Goal: Information Seeking & Learning: Find specific fact

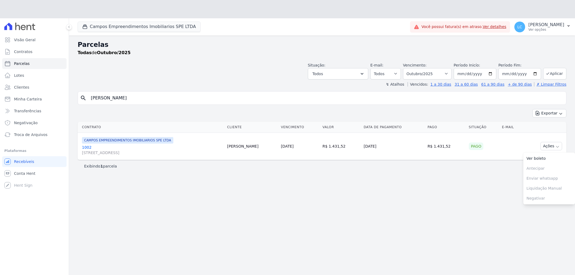
select select
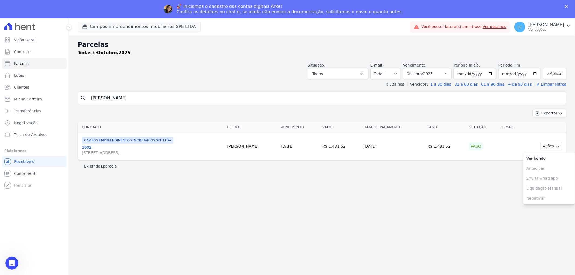
drag, startPoint x: 139, startPoint y: 99, endPoint x: 81, endPoint y: 99, distance: 57.9
click at [81, 99] on div "search Áquila Oliveira" at bounding box center [322, 97] width 488 height 13
click at [150, 26] on button "Campos Empreendimentos Imobiliarios SPE LTDA" at bounding box center [139, 27] width 123 height 10
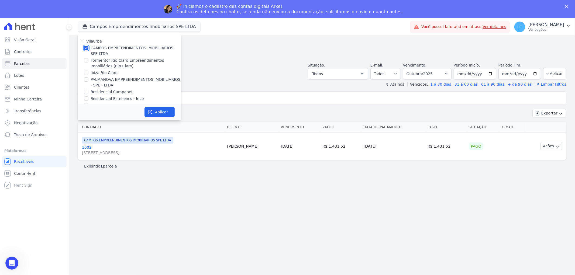
click at [85, 47] on input "CAMPOS EMPREENDIMENTOS IMOBILIARIOS SPE LTDA" at bounding box center [86, 48] width 4 height 4
checkbox input "false"
click at [87, 79] on input "PALMANOVA EMPREENDIMENTOS IMOBILIARIOS - SPE - LTDA" at bounding box center [86, 79] width 4 height 4
checkbox input "true"
click at [146, 111] on button "Aplicar" at bounding box center [159, 112] width 30 height 10
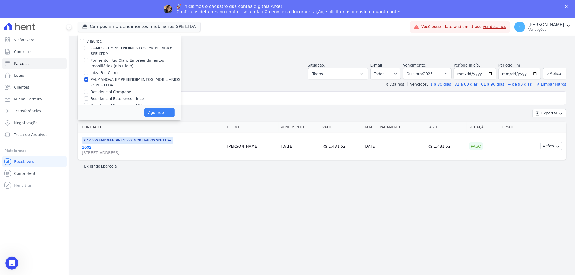
select select
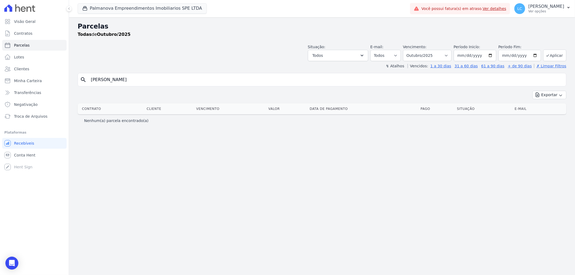
click at [160, 114] on th "Cliente" at bounding box center [169, 108] width 50 height 11
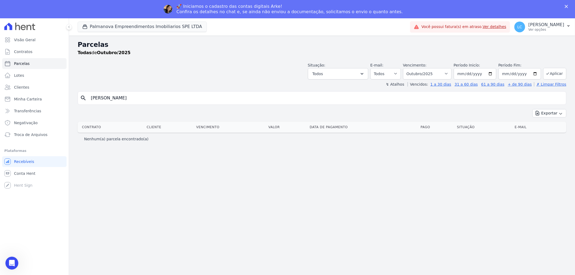
drag, startPoint x: 148, startPoint y: 83, endPoint x: 147, endPoint y: 85, distance: 2.8
click at [147, 83] on div "↯ Atalhos Vencidos: 1 a 30 dias 31 a 60 dias 61 a 90 dias + de 90 dias ✗ Limpar…" at bounding box center [322, 84] width 488 height 5
drag, startPoint x: 140, startPoint y: 99, endPoint x: 58, endPoint y: 103, distance: 82.0
click at [58, 103] on div "Visão Geral Contratos [GEOGRAPHIC_DATA] Lotes Clientes Minha Carteira Transferê…" at bounding box center [287, 155] width 575 height 275
paste input "BARBARA DA SILVA FERNANDES"
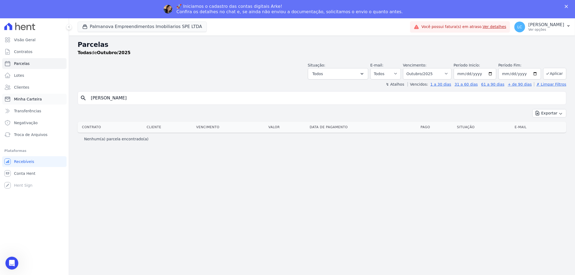
type input "BARBARA DA SILVA FERNANDES"
select select
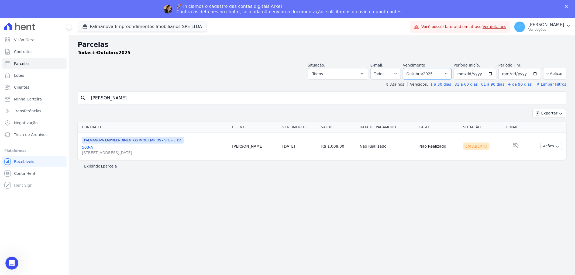
click at [451, 73] on select "Filtrar por período ──────── Todos os meses Abril/2025 Maio/2025 Junho/2025 Jul…" at bounding box center [427, 73] width 48 height 11
select select "09/2025"
click at [411, 68] on select "Filtrar por período ──────── Todos os meses Abril/2025 Maio/2025 Junho/2025 Jul…" at bounding box center [427, 73] width 48 height 11
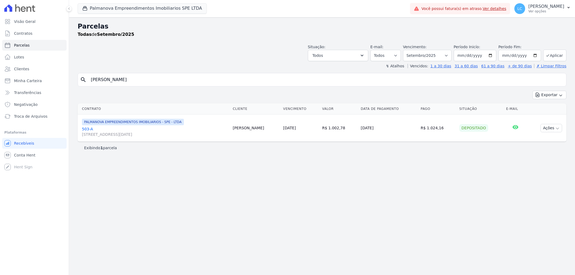
select select
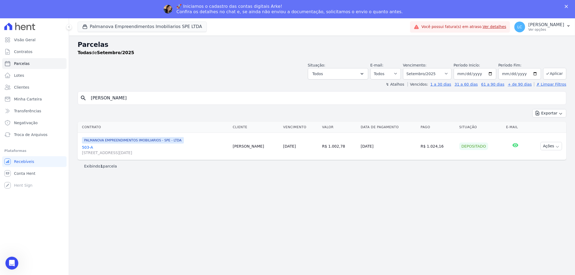
drag, startPoint x: 442, startPoint y: 147, endPoint x: 428, endPoint y: 148, distance: 13.5
click at [428, 148] on td "R$ 1.024,16" at bounding box center [437, 146] width 39 height 27
copy td "1.024,16"
click at [154, 96] on input "BARBARA DA SILVA FERNANDES" at bounding box center [326, 98] width 476 height 11
drag, startPoint x: 174, startPoint y: 98, endPoint x: 18, endPoint y: 92, distance: 156.1
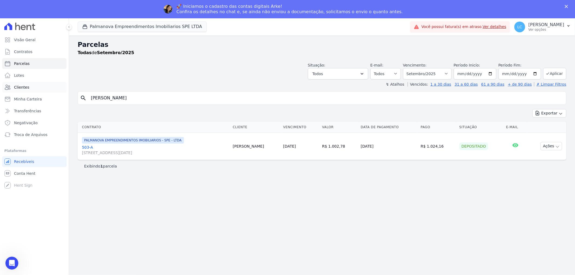
click at [18, 92] on div "Visão Geral Contratos [GEOGRAPHIC_DATA] Lotes Clientes Minha Carteira Transferê…" at bounding box center [287, 155] width 575 height 275
paste input "Carlos Daniel Alves de Oliveira"
type input "Carlos Daniel Alves de Oliveira"
select select
drag, startPoint x: 151, startPoint y: 98, endPoint x: 36, endPoint y: 98, distance: 115.3
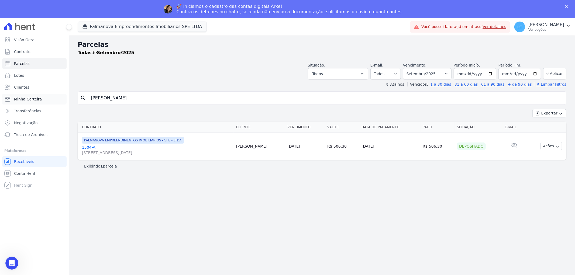
click at [36, 98] on div "Visão Geral Contratos [GEOGRAPHIC_DATA] Lotes Clientes Minha Carteira Transferê…" at bounding box center [287, 155] width 575 height 275
paste input "Vinícius Roque"
type input "Carlos Vinícius Roque"
select select
drag, startPoint x: 143, startPoint y: 97, endPoint x: 60, endPoint y: 102, distance: 83.4
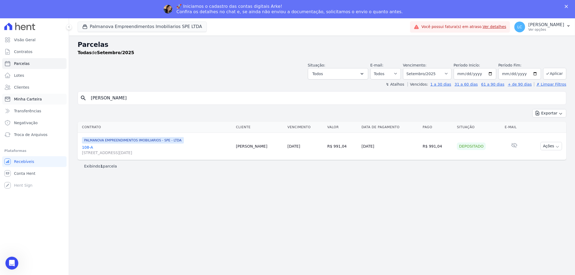
click at [60, 102] on div "Visão Geral Contratos [GEOGRAPHIC_DATA] Lotes Clientes Minha Carteira Transferê…" at bounding box center [287, 155] width 575 height 275
paste input "olyne Cristina Sentoma"
type input "Carolyne Cristina Sentoma"
select select
drag, startPoint x: 143, startPoint y: 96, endPoint x: 25, endPoint y: 89, distance: 118.7
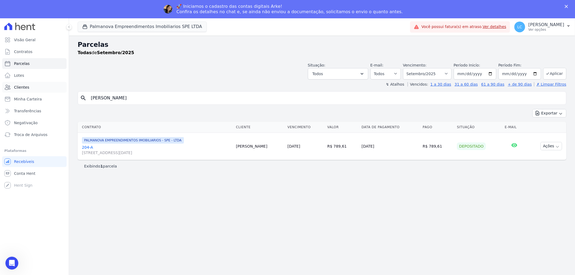
click at [25, 89] on div "Visão Geral Contratos [GEOGRAPHIC_DATA] Lotes Clientes Minha Carteira Transferê…" at bounding box center [287, 155] width 575 height 275
paste input "ássia Oliveir"
type input "Cássia Oliveira"
select select
drag, startPoint x: 137, startPoint y: 98, endPoint x: 43, endPoint y: 96, distance: 94.1
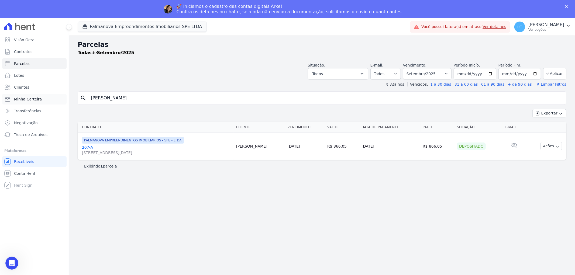
click at [43, 96] on div "Visão Geral Contratos [GEOGRAPHIC_DATA] Lotes Clientes Minha Carteira Transferê…" at bounding box center [287, 155] width 575 height 275
paste input "Daniela Conceição da Silv"
type input "Daniela Conceição da Silva"
select select
drag, startPoint x: 120, startPoint y: 100, endPoint x: 74, endPoint y: 100, distance: 45.5
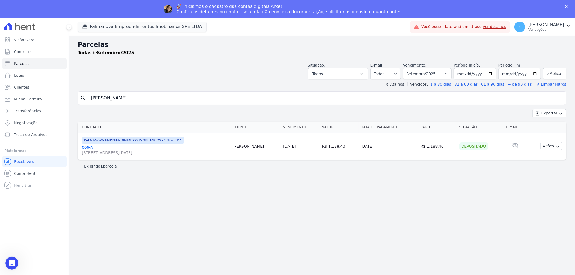
click at [74, 100] on div "Parcelas Todas de Setembro/2025 Situação: Agendado Em Aberto Pago Processando C…" at bounding box center [322, 165] width 506 height 258
paste input "e Cristina do Nascimento"
type input "Daniele Cristina do Nascimento"
select select
drag, startPoint x: 165, startPoint y: 100, endPoint x: 29, endPoint y: 98, distance: 135.8
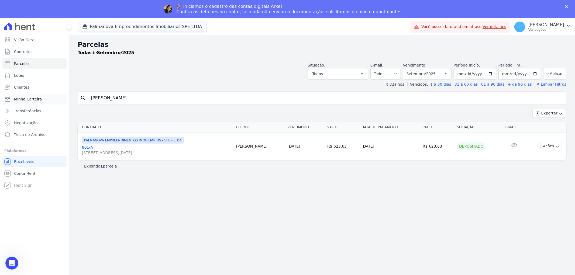
click at [29, 98] on div "Visão Geral Contratos [GEOGRAPHIC_DATA] Lotes Clientes Minha Carteira Transferê…" at bounding box center [287, 155] width 575 height 275
paste input "vid Douglas Alves Ribeir"
type input "David Douglas Alves Ribeiro"
select select
drag, startPoint x: 148, startPoint y: 97, endPoint x: 43, endPoint y: 96, distance: 105.9
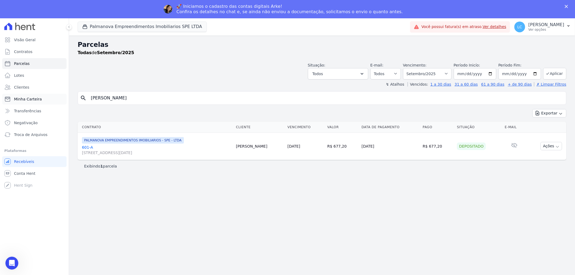
click at [43, 96] on div "Visão Geral Contratos [GEOGRAPHIC_DATA] Lotes Clientes Minha Carteira Transferê…" at bounding box center [287, 155] width 575 height 275
paste input "AVID MAURICIO FARIA DE SOUZA"
type input "DAVID MAURICIO FARIA DE SOUZA"
select select
drag, startPoint x: 90, startPoint y: 101, endPoint x: 47, endPoint y: 101, distance: 42.3
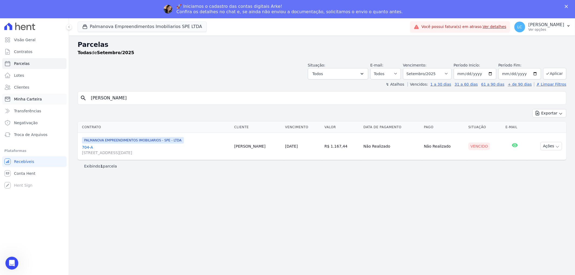
click at [47, 101] on div "Visão Geral Contratos [GEOGRAPHIC_DATA] Lotes Clientes Minha Carteira Transferê…" at bounding box center [287, 155] width 575 height 275
paste input "avid Rhyan Dias"
type input "David Rhyan Dias"
select select
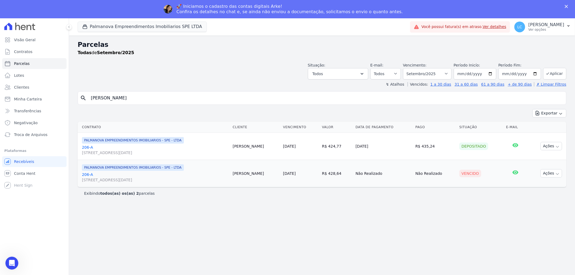
drag, startPoint x: 259, startPoint y: 174, endPoint x: 232, endPoint y: 178, distance: 27.1
click at [232, 178] on tr "PALMANOVA EMPREENDIMENTOS IMOBILIARIOS - SPE - LTDA 206-A Rua Quinze de Novembr…" at bounding box center [322, 173] width 488 height 27
copy tr "Rua Quinze de Novembro, 1151, Parque Santa Mônica David Dias"
drag, startPoint x: 144, startPoint y: 100, endPoint x: 63, endPoint y: 98, distance: 80.9
click at [63, 98] on div "Visão Geral Contratos [GEOGRAPHIC_DATA] Lotes Clientes Minha Carteira Transferê…" at bounding box center [287, 155] width 575 height 275
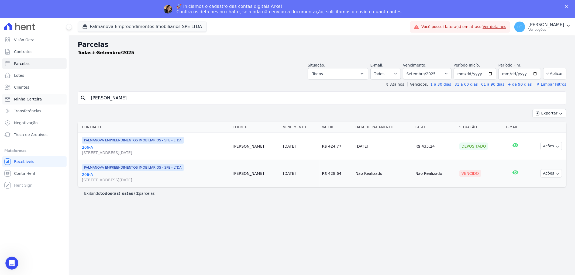
paste input "Elaine Cristina Rodrigue"
type input "Elaine Cristina Rodrigues"
select select
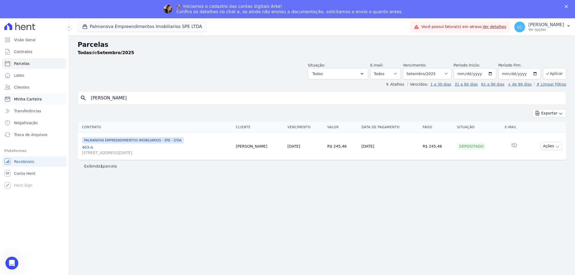
drag, startPoint x: 144, startPoint y: 99, endPoint x: 35, endPoint y: 99, distance: 109.1
click at [36, 99] on div "Visão Geral Contratos [GEOGRAPHIC_DATA] Lotes Clientes Minha Carteira Transferê…" at bounding box center [287, 155] width 575 height 275
paste input "iezer Estevam Teodoro Souza"
type input "Eliezer Estevam Teodoro Souza"
select select
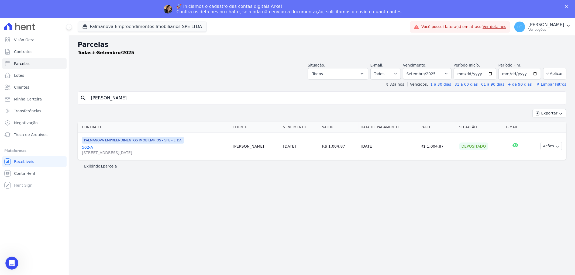
drag, startPoint x: 168, startPoint y: 96, endPoint x: 0, endPoint y: 91, distance: 168.0
click at [0, 91] on div "Visão Geral Contratos [GEOGRAPHIC_DATA] Lotes Clientes Minha Carteira Transferê…" at bounding box center [287, 155] width 575 height 275
paste input "milly Tielly Batista Nascimento"
type input "Emilly Tielly Batista Nascimento"
select select
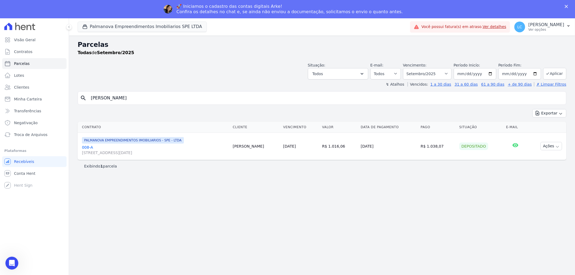
drag, startPoint x: 441, startPoint y: 147, endPoint x: 418, endPoint y: 150, distance: 22.3
click at [427, 147] on td "R$ 1.038,07" at bounding box center [437, 146] width 39 height 27
copy td "1.038,07"
click at [168, 58] on div "Parcelas Todas de Setembro/2025" at bounding box center [322, 50] width 488 height 20
drag, startPoint x: 169, startPoint y: 98, endPoint x: 73, endPoint y: 99, distance: 95.7
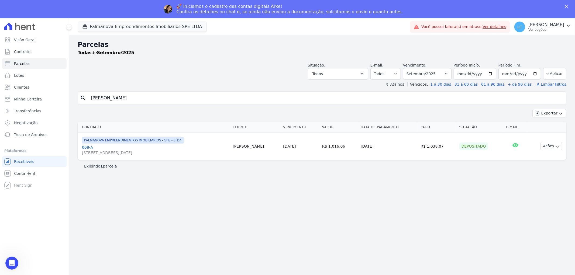
click at [73, 99] on div "Parcelas Todas de Setembro/2025 Situação: Agendado Em Aberto Pago Processando C…" at bounding box center [322, 165] width 506 height 258
paste input "FELIPE DELLA COLETTA DA SILVA"
type input "FELIPE DELLA COLETTA DA SILVA"
select select
drag, startPoint x: 190, startPoint y: 94, endPoint x: 19, endPoint y: 99, distance: 171.2
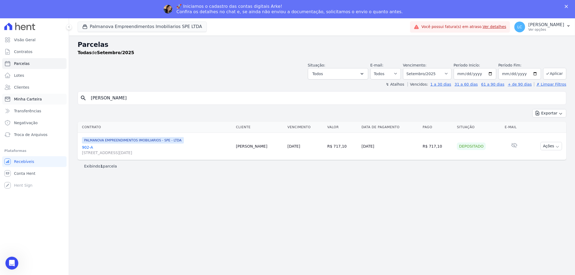
click at [19, 99] on div "Visão Geral Contratos [GEOGRAPHIC_DATA] Lotes Clientes Minha Carteira Transferê…" at bounding box center [287, 155] width 575 height 275
paste input "IEGO DOS SANTOS"
type input "FELIPE DIEGO DOS SANTOS"
select select
drag, startPoint x: 157, startPoint y: 96, endPoint x: 18, endPoint y: 84, distance: 140.0
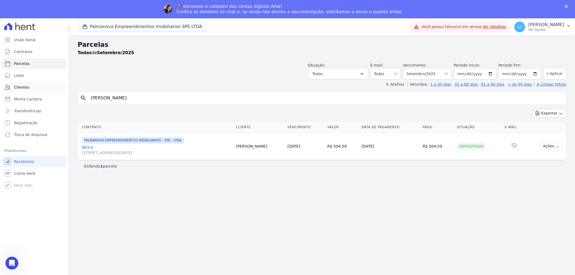
click at [18, 84] on div "Visão Geral Contratos [GEOGRAPHIC_DATA] Lotes Clientes Minha Carteira Transferê…" at bounding box center [287, 155] width 575 height 275
paste input "RNANDO GABRIEL PEREIRA DA SILVA"
type input "FERNANDO GABRIEL PEREIRA DA SILVA"
select select
drag, startPoint x: 184, startPoint y: 96, endPoint x: 0, endPoint y: 92, distance: 184.1
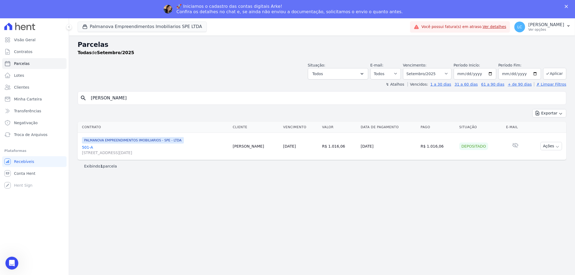
click at [0, 92] on div "Visão Geral Contratos [GEOGRAPHIC_DATA] Lotes Clientes Minha Carteira Transferê…" at bounding box center [287, 155] width 575 height 275
paste input "GABRIEL BARBOZA DE OLIVEIR"
type input "GABRIEL BARBOZA DE OLIVEIRA"
select select
drag, startPoint x: 168, startPoint y: 98, endPoint x: 48, endPoint y: 93, distance: 120.3
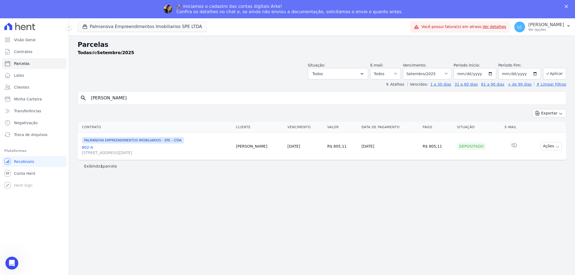
click at [48, 93] on div "Visão Geral Contratos [GEOGRAPHIC_DATA] Lotes Clientes Minha Carteira Transferê…" at bounding box center [287, 155] width 575 height 275
paste input "GOULART BUENO"
type input "GABRIEL GOULART BUENO"
click at [532, 109] on button "Exportar" at bounding box center [549, 113] width 34 height 8
click at [179, 99] on input "GABRIEL GOULART BUENO" at bounding box center [326, 98] width 476 height 11
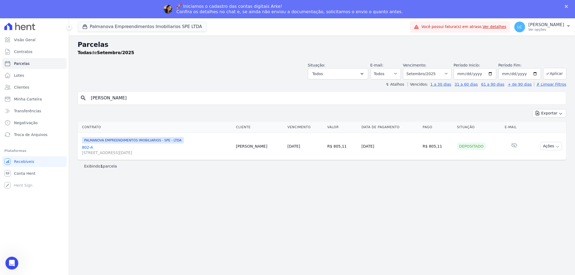
select select
drag, startPoint x: 438, startPoint y: 148, endPoint x: 425, endPoint y: 149, distance: 12.7
click at [425, 149] on td "R$ 1.135,13" at bounding box center [437, 146] width 39 height 27
copy td "1.135,13"
click at [442, 146] on td "R$ 1.135,13" at bounding box center [437, 146] width 39 height 27
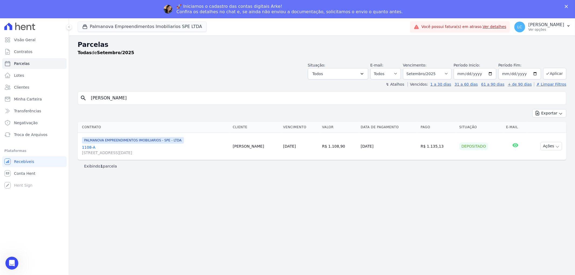
drag, startPoint x: 441, startPoint y: 147, endPoint x: 426, endPoint y: 148, distance: 15.4
click at [426, 148] on td "R$ 1.135,13" at bounding box center [437, 146] width 39 height 27
copy td "1.135,13"
click at [179, 84] on div "↯ Atalhos Vencidos: 1 a 30 dias 31 a 60 dias 61 a 90 dias + de 90 dias ✗ Limpar…" at bounding box center [322, 84] width 488 height 5
drag, startPoint x: 165, startPoint y: 103, endPoint x: 8, endPoint y: 100, distance: 156.9
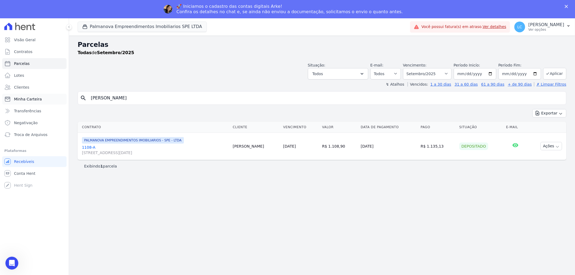
click at [8, 100] on div "Visão Geral Contratos [GEOGRAPHIC_DATA] Lotes Clientes Minha Carteira Transferê…" at bounding box center [287, 155] width 575 height 275
paste input "iovana Firmino de Andrade"
type input "Giovana Firmino de Andrade"
select select
drag, startPoint x: 150, startPoint y: 100, endPoint x: 66, endPoint y: 95, distance: 84.5
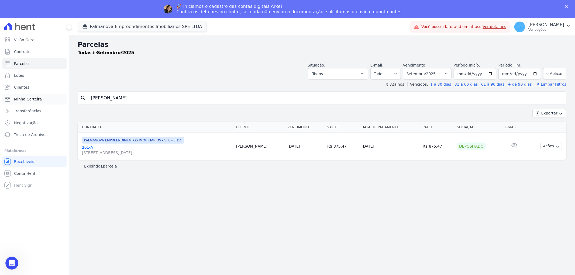
click at [66, 95] on div "Visão Geral Contratos [GEOGRAPHIC_DATA] Lotes Clientes Minha Carteira Transferê…" at bounding box center [287, 155] width 575 height 275
paste input "Nodari"
type input "Giovana Nodari"
select select
drag, startPoint x: 130, startPoint y: 97, endPoint x: 49, endPoint y: 96, distance: 81.6
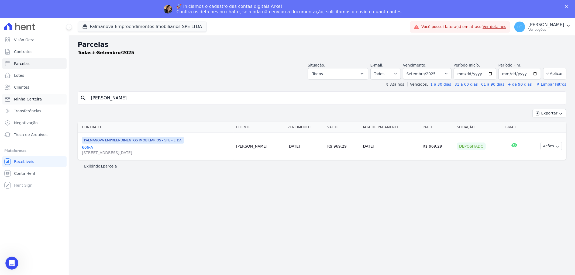
click at [49, 96] on div "Visão Geral Contratos [GEOGRAPHIC_DATA] Lotes Clientes Minha Carteira Transferê…" at bounding box center [287, 155] width 575 height 275
paste input "na Lissa Mori Carrilho"
type input "Giovanna Lissa Mori Carrilho"
select select
drag, startPoint x: 126, startPoint y: 96, endPoint x: 37, endPoint y: 96, distance: 89.2
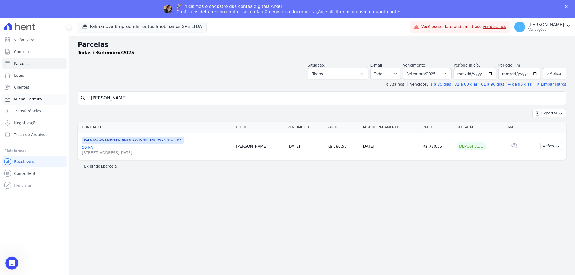
click at [37, 96] on div "Visão Geral Contratos [GEOGRAPHIC_DATA] Lotes Clientes Minha Carteira Transferê…" at bounding box center [287, 155] width 575 height 275
paste input "uilherme da Silva de Oliveira"
type input "Guilherme da Silva de Oliveira"
select select
drag, startPoint x: 79, startPoint y: 97, endPoint x: 9, endPoint y: 97, distance: 70.1
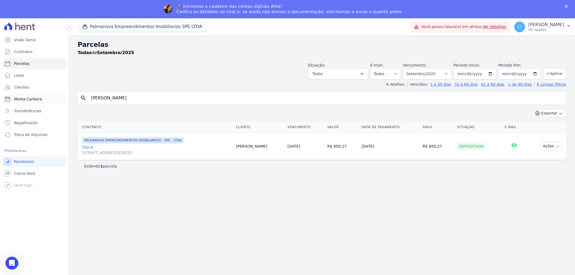
click at [9, 97] on div "Visão Geral Contratos [GEOGRAPHIC_DATA] Lotes Clientes Minha Carteira Transferê…" at bounding box center [287, 155] width 575 height 275
paste input "Heloize Misson Dot"
type input "Heloize Misson Dota"
select select
drag, startPoint x: 113, startPoint y: 98, endPoint x: 48, endPoint y: 90, distance: 66.2
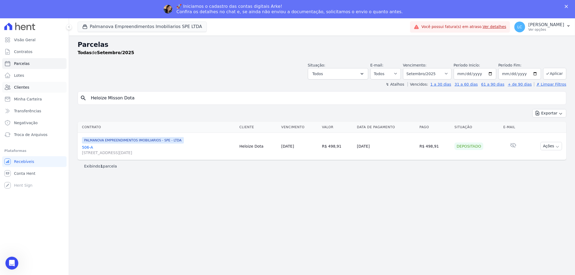
click at [48, 90] on div "Visão Geral Contratos [GEOGRAPHIC_DATA] Lotes Clientes Minha Carteira Transferê…" at bounding box center [287, 155] width 575 height 275
paste input "João Vitor da Silva de Carvalho"
type input "João Vitor da Silva de Carvalho"
select select
drag, startPoint x: 156, startPoint y: 99, endPoint x: 20, endPoint y: 92, distance: 136.2
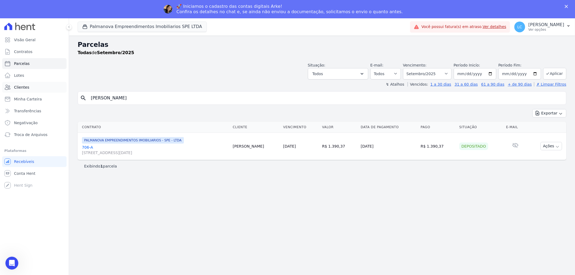
click at [20, 92] on div "Visão Geral Contratos [GEOGRAPHIC_DATA] Lotes Clientes Minha Carteira Transferê…" at bounding box center [287, 155] width 575 height 275
paste input "uliana dos Santos de Brit"
type input "Juliana dos Santos de Brito"
select select
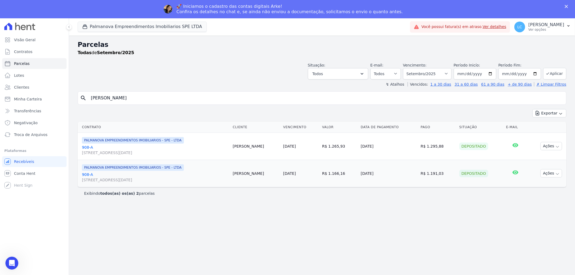
drag, startPoint x: 438, startPoint y: 171, endPoint x: 423, endPoint y: 176, distance: 16.0
click at [423, 176] on td "R$ 1.191,03" at bounding box center [437, 173] width 39 height 27
copy td "1.191,03"
click at [192, 95] on input "Juliana dos Santos de Brito" at bounding box center [326, 98] width 476 height 11
drag, startPoint x: 182, startPoint y: 96, endPoint x: 43, endPoint y: 92, distance: 139.9
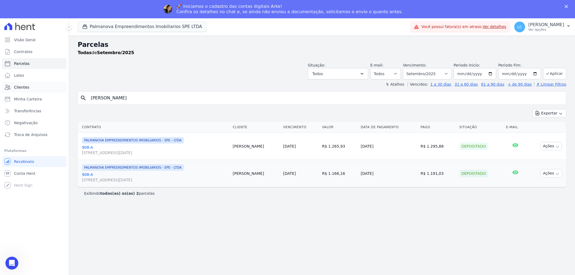
click at [43, 92] on div "Visão Geral Contratos [GEOGRAPHIC_DATA] Lotes Clientes Minha Carteira Transferê…" at bounding box center [287, 155] width 575 height 275
paste input "Sousa Godoy"
type input "Juliana Sousa Godoy"
select select
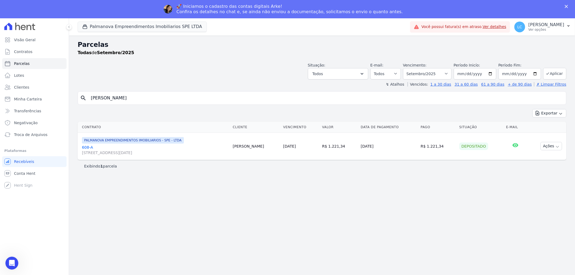
drag, startPoint x: 139, startPoint y: 99, endPoint x: 0, endPoint y: 99, distance: 139.0
click at [0, 99] on div "Visão Geral Contratos [GEOGRAPHIC_DATA] Lotes Clientes Minha Carteira Transferê…" at bounding box center [287, 155] width 575 height 275
paste input "Karen Correia da Silva"
type input "Karen Correia da Silva"
select select
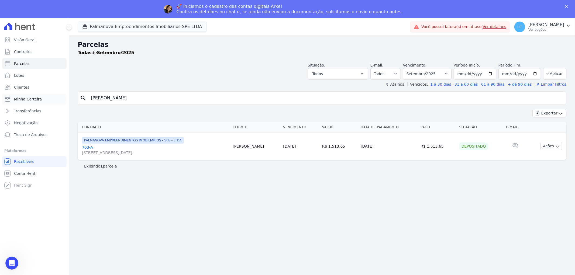
drag, startPoint x: 142, startPoint y: 100, endPoint x: 62, endPoint y: 97, distance: 80.1
click at [62, 97] on div "Visão Geral Contratos [GEOGRAPHIC_DATA] Lotes Clientes Minha Carteira Transferê…" at bounding box center [287, 155] width 575 height 275
paste input "elvim Leonard de Souz"
type input "Kelvim Leonard de Souza"
select select
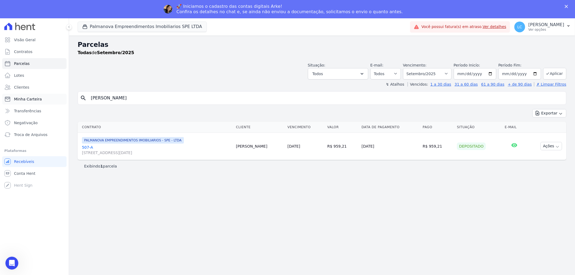
drag, startPoint x: 145, startPoint y: 99, endPoint x: 61, endPoint y: 101, distance: 83.6
click at [61, 101] on div "Visão Geral Contratos [GEOGRAPHIC_DATA] Lotes Clientes Minha Carteira Transferê…" at bounding box center [287, 155] width 575 height 275
paste input "Lara Iza Schiavi Quirino"
type input "Lara Iza Schiavi Quirino"
select select
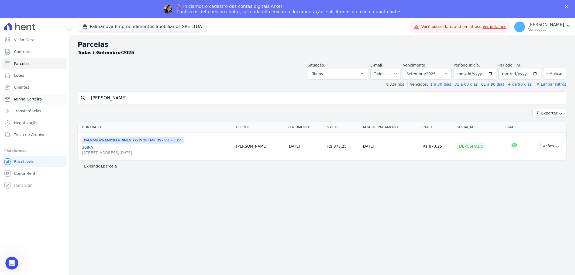
drag, startPoint x: 144, startPoint y: 100, endPoint x: 40, endPoint y: 99, distance: 104.3
click at [40, 99] on div "Visão Geral Contratos [GEOGRAPHIC_DATA] Lotes Clientes Minha Carteira Transferê…" at bounding box center [287, 155] width 575 height 275
paste input "ura Vitoria Dragoni"
type input "Laura Vitoria Dragoni"
select select
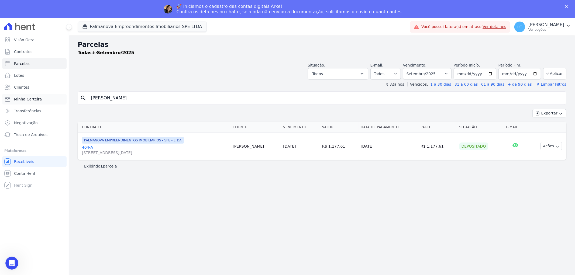
drag, startPoint x: 144, startPoint y: 100, endPoint x: 64, endPoint y: 101, distance: 80.3
click at [64, 101] on div "Visão Geral Contratos [GEOGRAPHIC_DATA] Lotes Clientes Minha Carteira Transferê…" at bounding box center [287, 155] width 575 height 275
paste input "Zago"
type input "Laura Zago"
select select
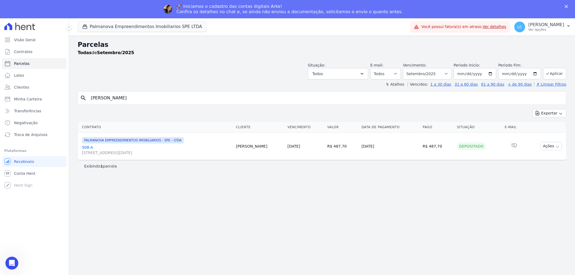
drag, startPoint x: 81, startPoint y: 98, endPoint x: 70, endPoint y: 97, distance: 11.1
click at [70, 97] on div "Parcelas Todas de Setembro/2025 Situação: Agendado Em Aberto Pago Processando C…" at bounding box center [322, 165] width 506 height 258
paste input "eticia Cristina Moura Lopes"
type input "Leticia Cristina Moura Lopes"
select select
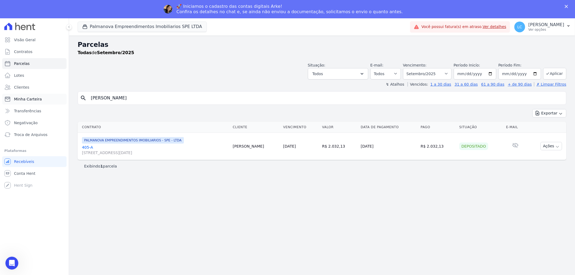
drag, startPoint x: 99, startPoint y: 98, endPoint x: 61, endPoint y: 96, distance: 37.8
click at [61, 96] on div "Visão Geral Contratos [GEOGRAPHIC_DATA] Lotes Clientes Minha Carteira Transferê…" at bounding box center [287, 155] width 575 height 275
paste input "idiana Cittadini Adorno"
type input "Lidiana Cittadini Adorno"
select select
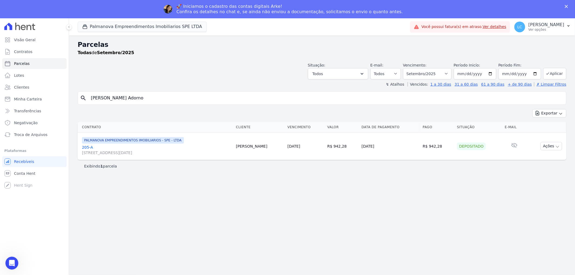
drag, startPoint x: 140, startPoint y: 98, endPoint x: 75, endPoint y: 88, distance: 65.7
click at [75, 88] on div "Parcelas Todas de Setembro/2025 Situação: Agendado Em Aberto Pago Processando C…" at bounding box center [322, 165] width 506 height 258
paste input "ucas Scarpioni More"
type input "Lucas Scarpioni Moreno"
select select
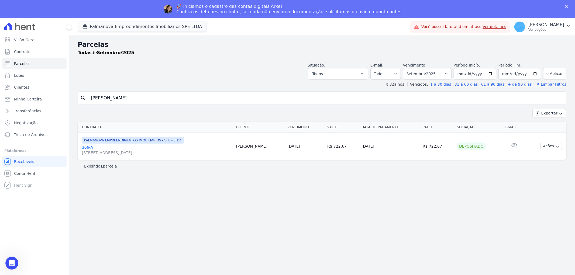
drag, startPoint x: 20, startPoint y: 91, endPoint x: 1, endPoint y: 91, distance: 19.4
click at [1, 91] on div "Visão Geral Contratos [GEOGRAPHIC_DATA] Lotes Clientes Minha Carteira Transferê…" at bounding box center [287, 155] width 575 height 275
paste input "isson Gomes de Meneses"
type input "Luisson Gomes de Meneses"
select select
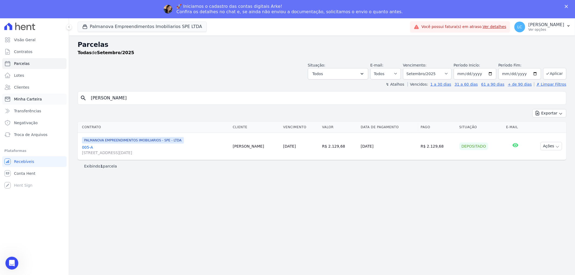
drag, startPoint x: 70, startPoint y: 98, endPoint x: 34, endPoint y: 95, distance: 35.1
click at [34, 95] on div "Visão Geral Contratos [GEOGRAPHIC_DATA] Lotes Clientes Minha Carteira Transferê…" at bounding box center [287, 155] width 575 height 275
paste input "Manoela Rodrigues de Oliveira"
type input "Manoela Rodrigues de Oliveira"
select select
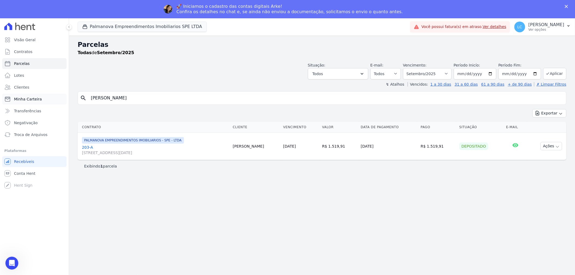
drag, startPoint x: 158, startPoint y: 97, endPoint x: 60, endPoint y: 93, distance: 98.9
click at [60, 93] on div "Visão Geral Contratos [GEOGRAPHIC_DATA] Lotes Clientes Minha Carteira Transferê…" at bounding box center [287, 155] width 575 height 275
paste input "rcos Antonio Almeida Ucho"
type input "Marcos Antonio Almeida Uchoa"
select select
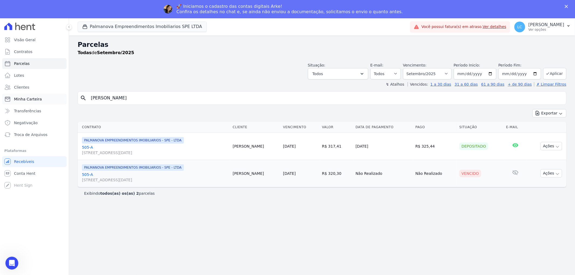
drag, startPoint x: 162, startPoint y: 96, endPoint x: 33, endPoint y: 98, distance: 129.9
click at [33, 98] on div "Visão Geral Contratos [GEOGRAPHIC_DATA] Lotes Clientes Minha Carteira Transferê…" at bounding box center [287, 155] width 575 height 275
paste input "ia Jeane da Silv"
type input "Maria Jeane da Silva"
select select
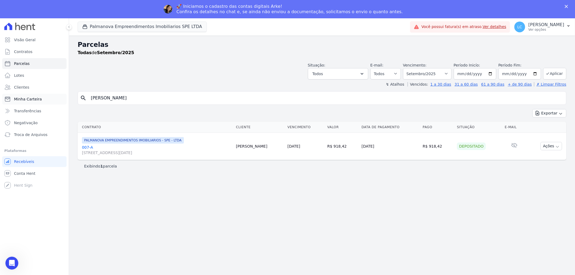
drag, startPoint x: 141, startPoint y: 98, endPoint x: 26, endPoint y: 95, distance: 115.1
click at [26, 95] on div "Visão Geral Contratos [GEOGRAPHIC_DATA] Lotes Clientes Minha Carteira Transferê…" at bounding box center [287, 155] width 575 height 275
paste input "theus Vicente Cerri Casagrande"
type input "Matheus Vicente Cerri Casagrande"
select select
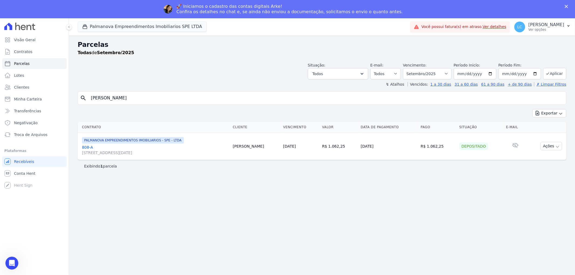
drag, startPoint x: 155, startPoint y: 98, endPoint x: 80, endPoint y: 95, distance: 75.5
click at [80, 95] on div "search Matheus Vicente Cerri Casagrande" at bounding box center [322, 97] width 488 height 13
paste input "isael do Nascimento da Silva"
type input "Misael do Nascimento da Silva"
select select
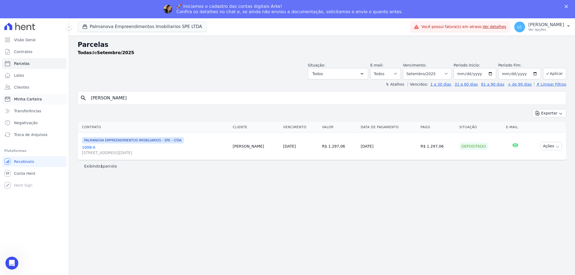
drag, startPoint x: 160, startPoint y: 97, endPoint x: 10, endPoint y: 97, distance: 149.5
click at [10, 97] on div "Visão Geral Contratos [GEOGRAPHIC_DATA] Lotes Clientes Minha Carteira Transferê…" at bounding box center [287, 155] width 575 height 275
paste input "NATHALY SPATTI DA SILVA"
type input "NATHALY SPATTI DA SILVA"
select select
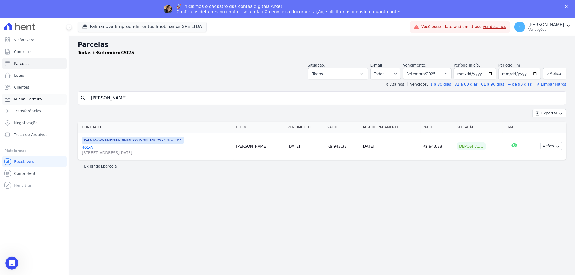
drag, startPoint x: 153, startPoint y: 98, endPoint x: 15, endPoint y: 98, distance: 138.0
click at [15, 98] on div "Visão Geral Contratos [GEOGRAPHIC_DATA] Lotes Clientes Minha Carteira Transferê…" at bounding box center [287, 155] width 575 height 275
paste input "PEDRO HENRIQUE LEOPOLDO"
type input "PEDRO HENRIQUE LEOPOLDO DA SILVA"
select select
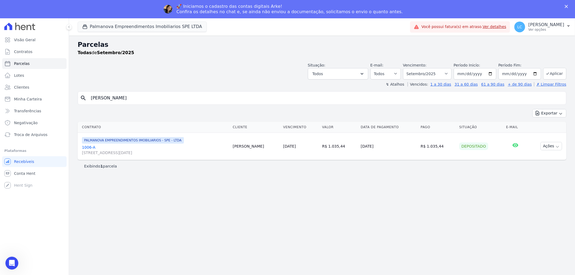
drag, startPoint x: 177, startPoint y: 98, endPoint x: 71, endPoint y: 98, distance: 105.9
click at [71, 98] on div "Parcelas Todas de Setembro/2025 Situação: Agendado Em Aberto Pago Processando C…" at bounding box center [322, 165] width 506 height 258
paste input "oliana Sousa Siqueira"
type input "Poliana Sousa Siqueira"
select select
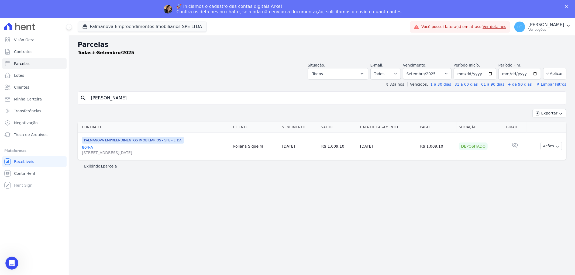
drag, startPoint x: 135, startPoint y: 99, endPoint x: 0, endPoint y: 97, distance: 135.0
click at [0, 97] on div "Visão Geral Contratos [GEOGRAPHIC_DATA] Lotes Clientes Minha Carteira Transferê…" at bounding box center [287, 155] width 575 height 275
paste input "riscila da Silv"
type input "Priscila da Silva"
select select
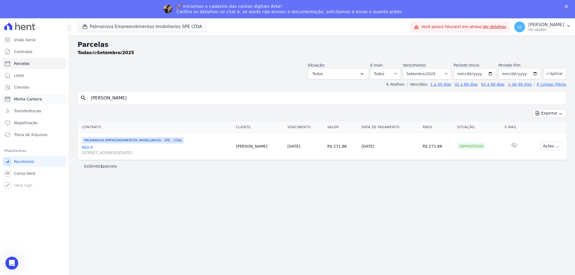
drag, startPoint x: 130, startPoint y: 99, endPoint x: 55, endPoint y: 99, distance: 75.2
click at [55, 99] on div "Visão Geral Contratos [GEOGRAPHIC_DATA] Lotes Clientes Minha Carteira Transferê…" at bounding box center [287, 155] width 575 height 275
paste input "Rita de Cássia de Sales"
type input "Rita de Cássia de Sales"
select select
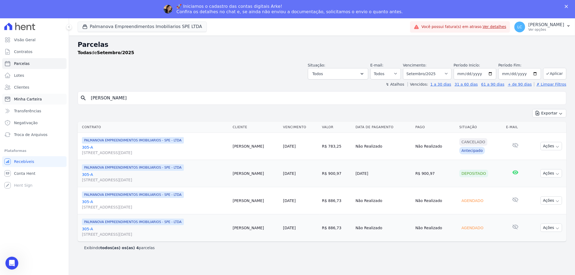
drag, startPoint x: 155, startPoint y: 96, endPoint x: 4, endPoint y: 100, distance: 150.4
click at [4, 100] on div "Visão Geral Contratos [GEOGRAPHIC_DATA] Lotes Clientes Minha Carteira Transferê…" at bounding box center [287, 155] width 575 height 275
paste input "obson Alves dos Santos Junior"
type input "Robson Alves dos Santos Junior"
select select
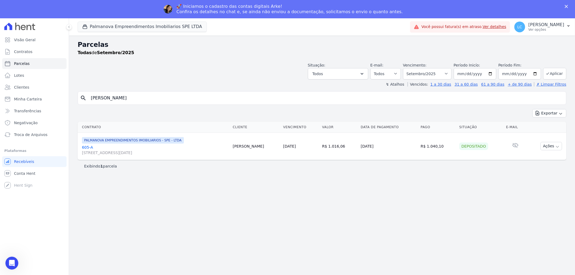
drag, startPoint x: 441, startPoint y: 147, endPoint x: 541, endPoint y: 152, distance: 99.8
click at [426, 149] on td "R$ 1.040,10" at bounding box center [437, 146] width 39 height 27
click at [445, 149] on td "R$ 1.040,10" at bounding box center [437, 146] width 39 height 27
drag, startPoint x: 429, startPoint y: 146, endPoint x: 424, endPoint y: 146, distance: 5.7
click at [424, 146] on td "R$ 1.040,10" at bounding box center [437, 146] width 39 height 27
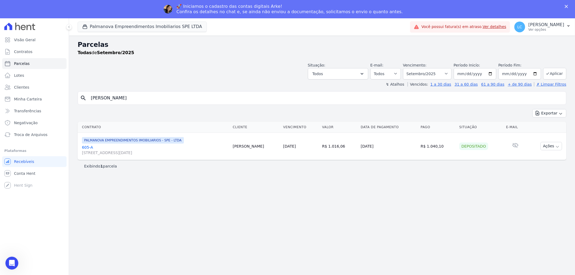
drag, startPoint x: 430, startPoint y: 169, endPoint x: 434, endPoint y: 162, distance: 8.0
click at [431, 169] on div "Exibindo 1 parcela" at bounding box center [322, 166] width 488 height 12
drag, startPoint x: 440, startPoint y: 146, endPoint x: 424, endPoint y: 150, distance: 16.0
click at [424, 150] on td "R$ 1.040,10" at bounding box center [437, 146] width 39 height 27
copy td "1.040,10"
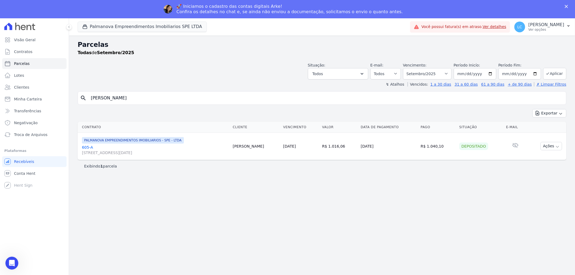
click at [171, 78] on div "Situação: Agendado Em Aberto Pago Processando Cancelado Vencido Transferindo De…" at bounding box center [322, 69] width 488 height 19
drag, startPoint x: 154, startPoint y: 98, endPoint x: 12, endPoint y: 98, distance: 141.5
click at [12, 98] on div "Visão Geral Contratos [GEOGRAPHIC_DATA] Lotes Clientes Minha Carteira Transferê…" at bounding box center [287, 155] width 575 height 275
paste input "drigo Santoro Ceccato"
type input "Rodrigo Santoro Ceccato"
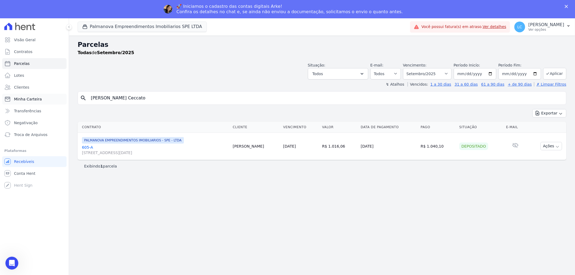
select select
drag, startPoint x: 439, startPoint y: 147, endPoint x: 428, endPoint y: 149, distance: 12.0
click at [428, 149] on td "R$ 850,95" at bounding box center [437, 146] width 34 height 27
copy td "850,95"
click at [162, 99] on input "Rodrigo Santoro Ceccato" at bounding box center [326, 98] width 476 height 11
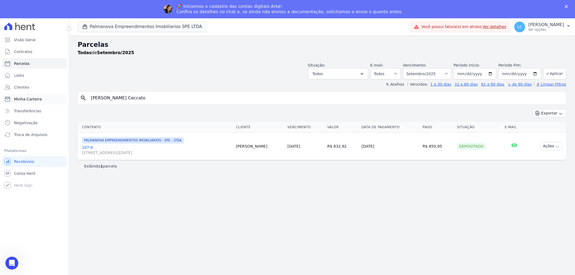
drag, startPoint x: 162, startPoint y: 99, endPoint x: 9, endPoint y: 100, distance: 152.8
click at [9, 100] on div "Visão Geral Contratos [GEOGRAPHIC_DATA] Lotes Clientes Minha Carteira Transferê…" at bounding box center [287, 155] width 575 height 275
paste input "OSIANE DA SILVA CRUZ"
type input "[PERSON_NAME] [PERSON_NAME]"
select select
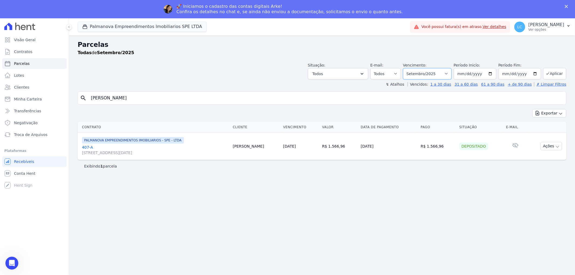
click at [451, 75] on select "Filtrar por período ──────── Todos os meses Abril/2025 Maio/2025 Junho/2025 Jul…" at bounding box center [427, 73] width 48 height 11
select select "08/2025"
click at [411, 68] on select "Filtrar por período ──────── Todos os meses Abril/2025 Maio/2025 Junho/2025 Jul…" at bounding box center [427, 73] width 48 height 11
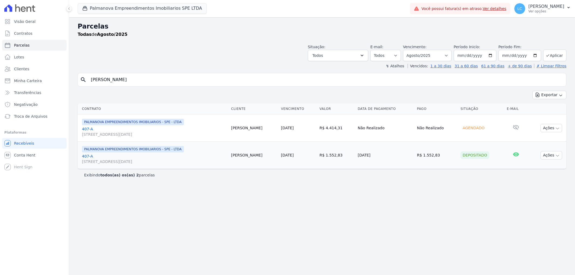
select select
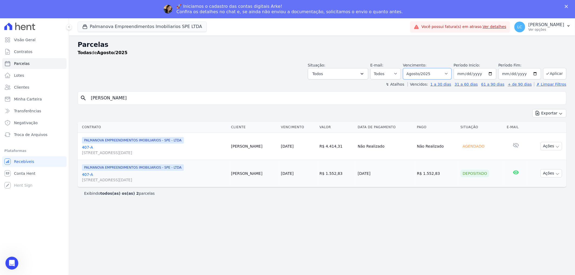
click at [450, 73] on select "Filtrar por período ──────── Todos os meses Abril/2025 Maio/2025 Junho/2025 Jul…" at bounding box center [427, 73] width 48 height 11
select select "all"
click at [411, 68] on select "Filtrar por período ──────── Todos os meses Abril/2025 Maio/2025 Junho/2025 Jul…" at bounding box center [427, 73] width 48 height 11
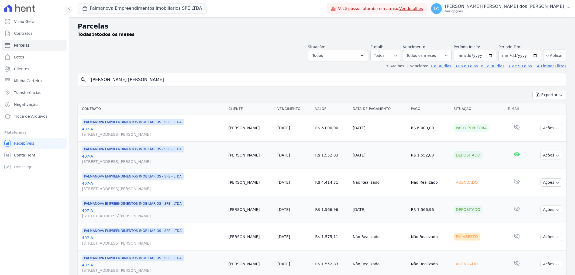
select select
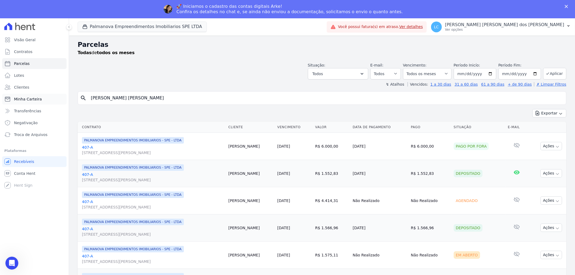
drag, startPoint x: 151, startPoint y: 96, endPoint x: 53, endPoint y: 96, distance: 98.1
click at [53, 96] on div "Visão Geral Contratos [GEOGRAPHIC_DATA] Lotes Clientes Minha Carteira Transferê…" at bounding box center [287, 155] width 575 height 275
paste input "Solange [PERSON_NAME] Castelar"
type input "Solange [PERSON_NAME] Castelar"
select select
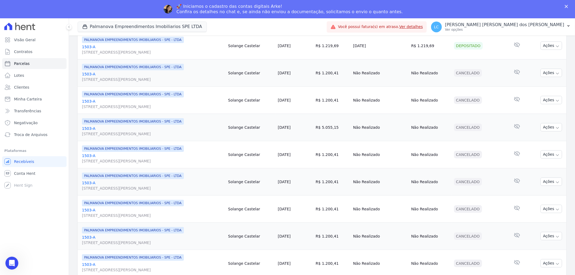
scroll to position [150, 0]
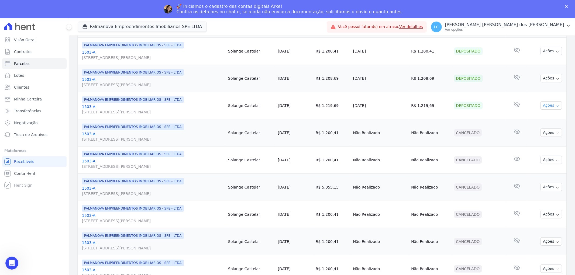
click at [549, 106] on button "Ações" at bounding box center [551, 105] width 22 height 8
drag, startPoint x: 426, startPoint y: 106, endPoint x: 405, endPoint y: 107, distance: 20.8
click at [409, 107] on td "R$ 1.219,69" at bounding box center [430, 105] width 43 height 27
click at [416, 119] on td "R$ 1.219,69" at bounding box center [430, 105] width 43 height 27
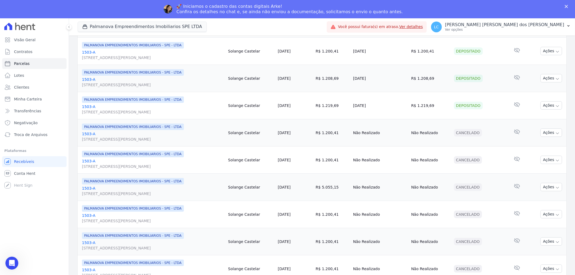
scroll to position [0, 0]
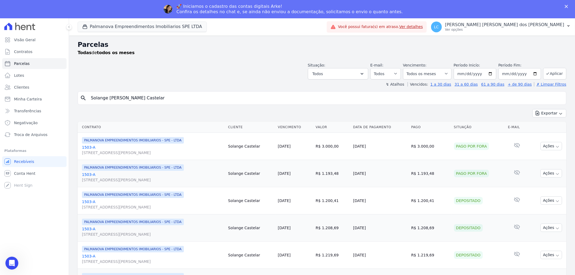
drag, startPoint x: 172, startPoint y: 98, endPoint x: 0, endPoint y: 90, distance: 171.8
click at [0, 90] on div "Visão Geral Contratos [GEOGRAPHIC_DATA] Lotes Clientes Minha Carteira Transferê…" at bounding box center [287, 155] width 575 height 275
paste input "[PERSON_NAME] [PERSON_NAME]"
type input "[PERSON_NAME] [PERSON_NAME]"
select select
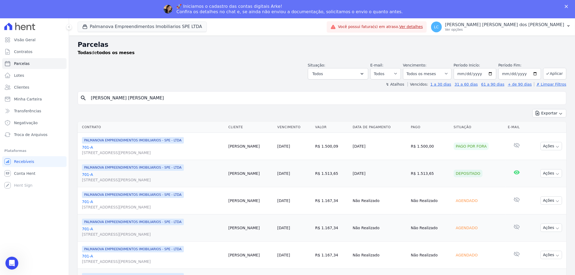
drag, startPoint x: 178, startPoint y: 101, endPoint x: 105, endPoint y: 101, distance: 72.7
click at [105, 101] on input "[PERSON_NAME] [PERSON_NAME]" at bounding box center [326, 98] width 476 height 11
type input "S"
paste input "[PERSON_NAME]"
type input "[PERSON_NAME]"
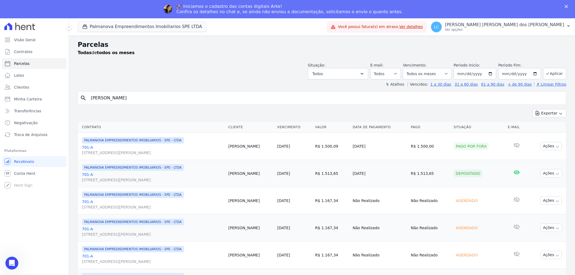
select select
drag, startPoint x: 141, startPoint y: 96, endPoint x: 63, endPoint y: 96, distance: 77.6
click at [63, 96] on div "Visão Geral Contratos [GEOGRAPHIC_DATA] Lotes Clientes Minha Carteira Transferê…" at bounding box center [287, 155] width 575 height 275
paste input "iago [PERSON_NAME] [PERSON_NAME] Filho"
type input "[PERSON_NAME] [PERSON_NAME] Filho"
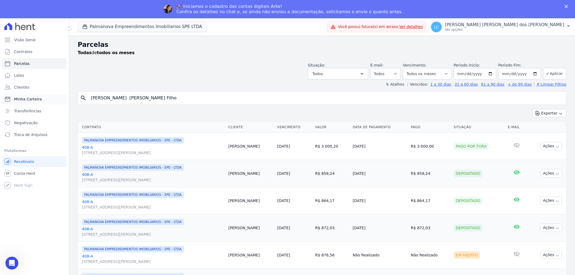
select select
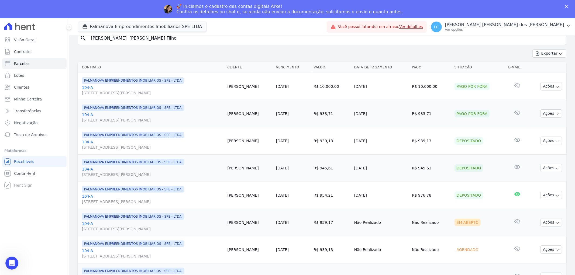
click at [184, 57] on div "Exportar Exportar PDF Exportar CSV" at bounding box center [322, 55] width 488 height 13
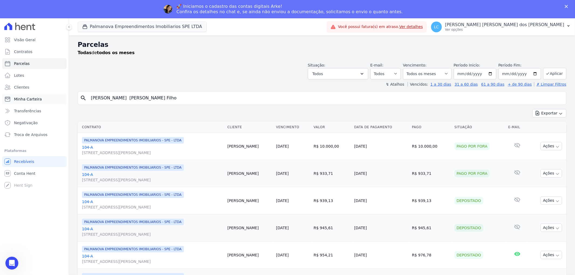
drag, startPoint x: 174, startPoint y: 100, endPoint x: 64, endPoint y: 96, distance: 110.5
click at [64, 96] on div "Visão Geral Contratos [GEOGRAPHIC_DATA] Lotes Clientes Minha Carteira Transferê…" at bounding box center [287, 155] width 575 height 275
paste input "[PERSON_NAME]"
type input "[PERSON_NAME]"
select select
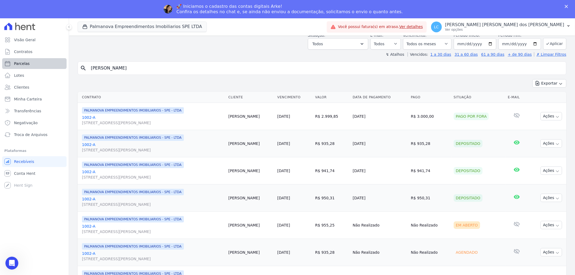
drag, startPoint x: 155, startPoint y: 64, endPoint x: 37, endPoint y: 61, distance: 117.8
click at [37, 61] on div "Visão Geral Contratos [GEOGRAPHIC_DATA] Lotes Clientes Minha Carteira Transferê…" at bounding box center [287, 155] width 575 height 275
paste input "itor Penatti [PERSON_NAME]"
type input "[PERSON_NAME] [PERSON_NAME]"
select select
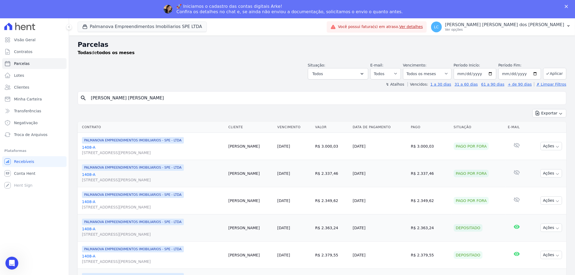
drag, startPoint x: 128, startPoint y: 98, endPoint x: 0, endPoint y: 98, distance: 128.0
click at [0, 98] on div "Visão Geral Contratos [GEOGRAPHIC_DATA] Lotes Clientes Minha Carteira Transferê…" at bounding box center [287, 155] width 575 height 275
paste input "[PERSON_NAME] [PERSON_NAME]"
type input "[PERSON_NAME] [PERSON_NAME]"
select select
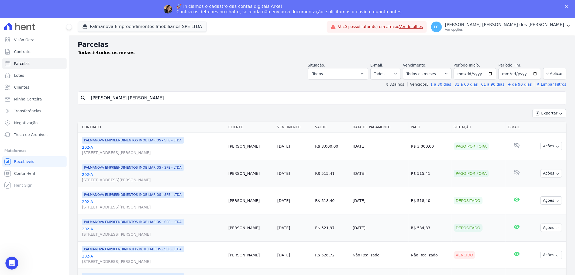
drag, startPoint x: 143, startPoint y: 99, endPoint x: 70, endPoint y: 98, distance: 73.3
paste input "[PERSON_NAME]"
type input "[PERSON_NAME]"
select select
